Goal: Task Accomplishment & Management: Manage account settings

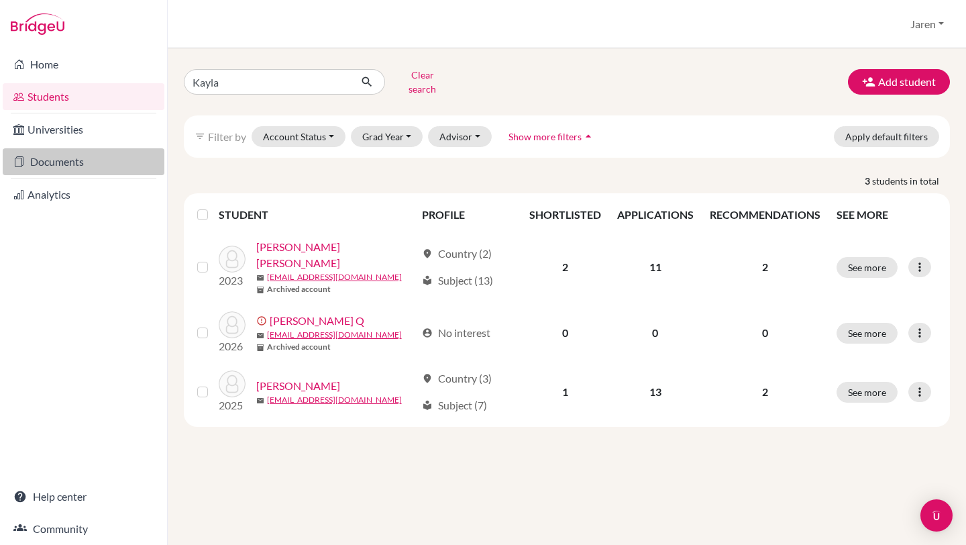
click at [101, 164] on link "Documents" at bounding box center [84, 161] width 162 height 27
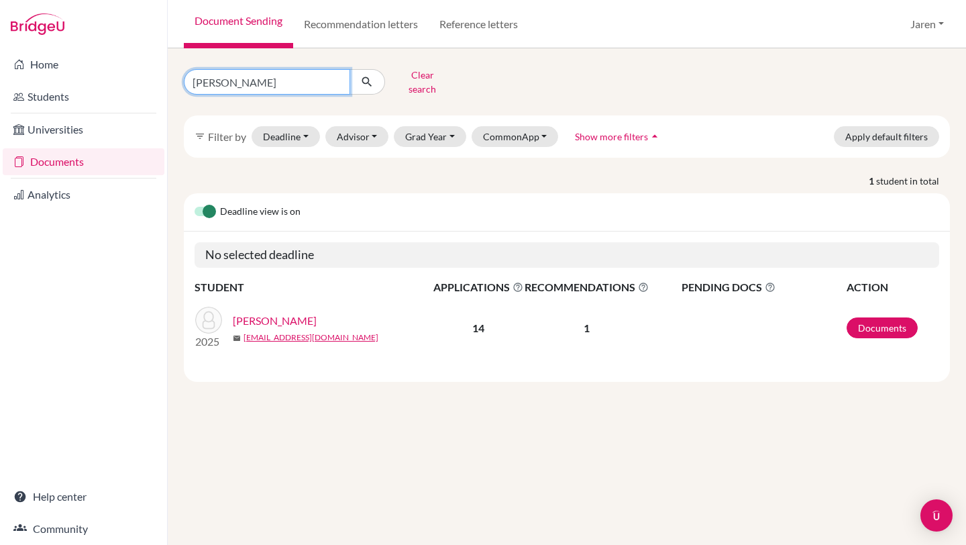
click at [288, 80] on input "[PERSON_NAME]" at bounding box center [267, 81] width 166 height 25
type input "sierra"
click button "submit" at bounding box center [367, 81] width 36 height 25
click at [270, 313] on link "[PERSON_NAME], Sierra" at bounding box center [290, 321] width 115 height 16
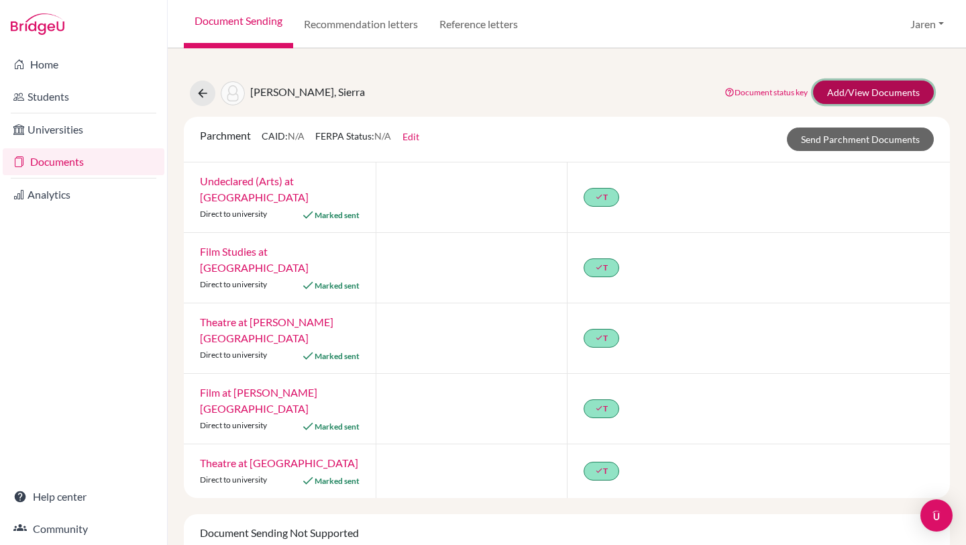
click at [860, 94] on link "Add/View Documents" at bounding box center [873, 91] width 121 height 23
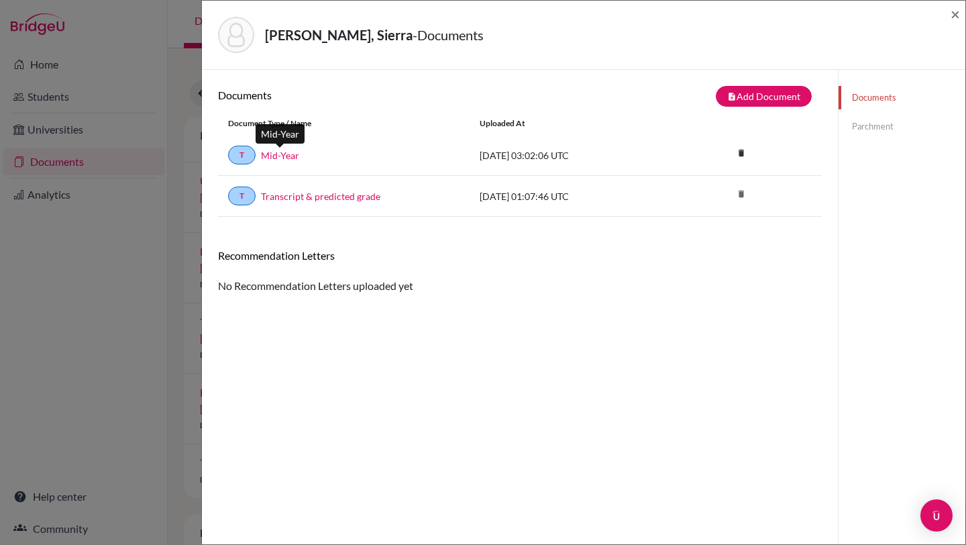
click at [286, 156] on link "Mid-Year" at bounding box center [280, 155] width 38 height 14
click at [300, 197] on link "Transcript & predicted grade" at bounding box center [320, 196] width 119 height 14
